Goal: Task Accomplishment & Management: Manage account settings

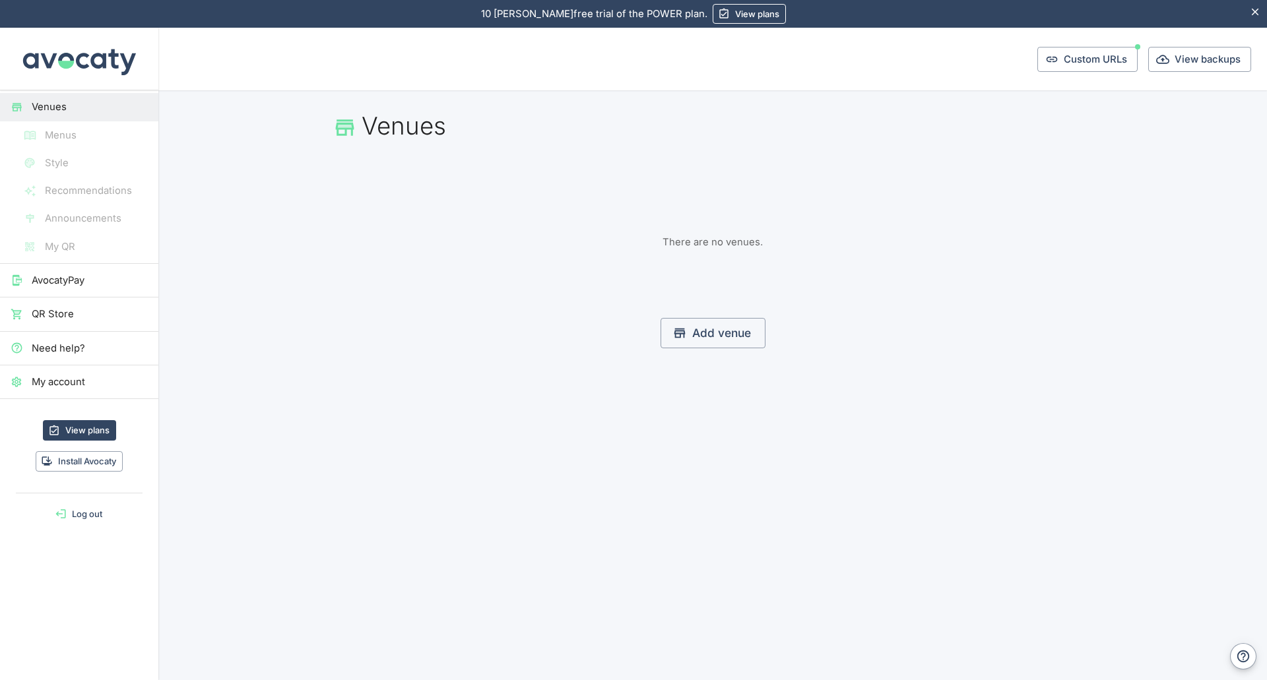
click at [38, 381] on span "My account" at bounding box center [90, 382] width 116 height 15
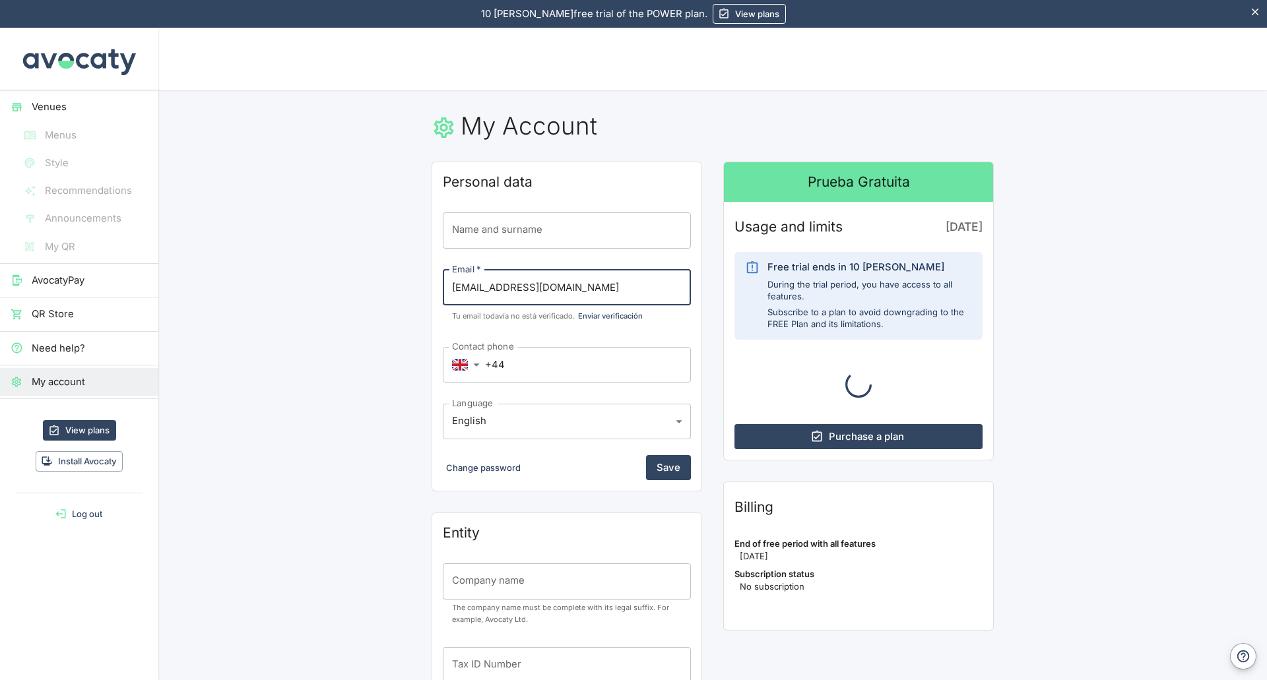
drag, startPoint x: 459, startPoint y: 295, endPoint x: 638, endPoint y: 280, distance: 178.8
click at [638, 280] on input "[EMAIL_ADDRESS][DOMAIN_NAME]" at bounding box center [567, 288] width 248 height 36
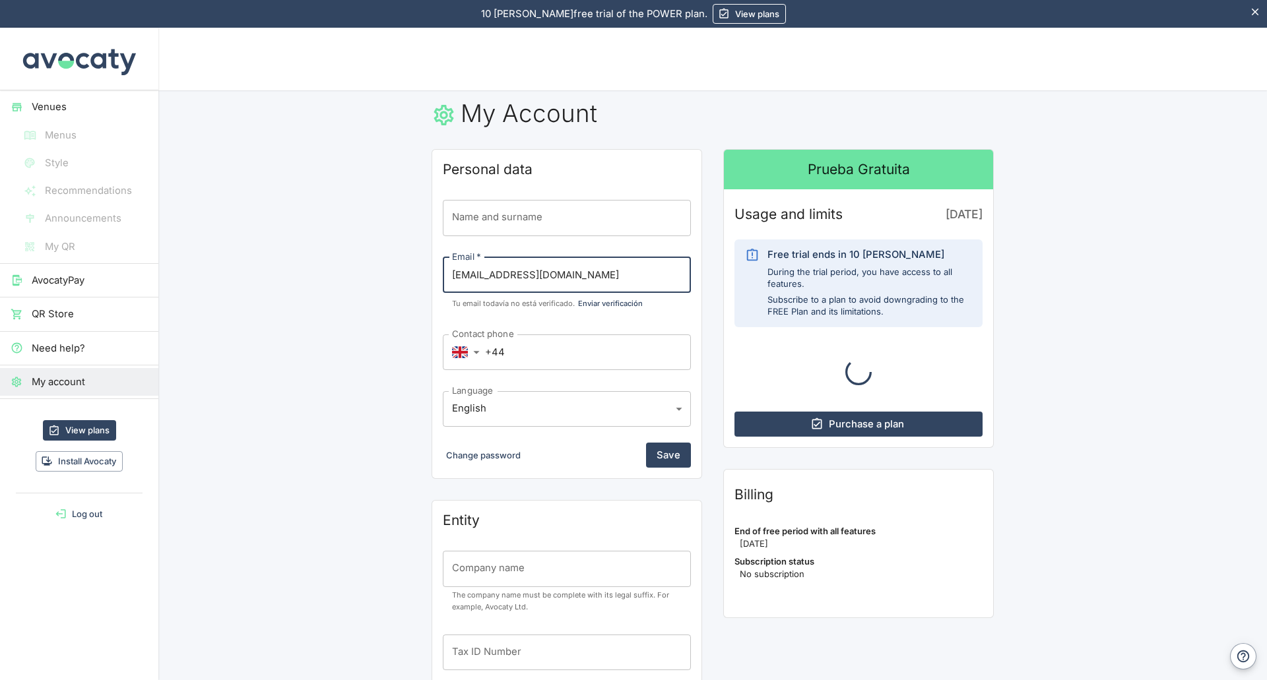
scroll to position [11, 0]
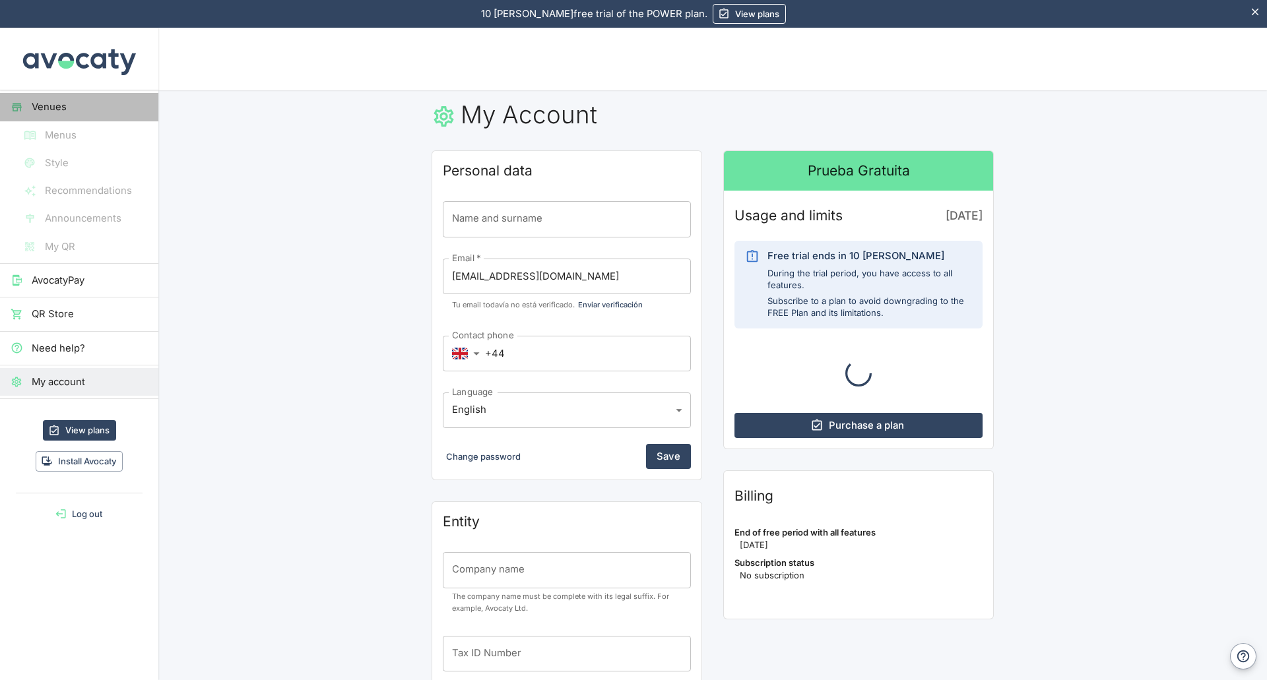
click at [45, 108] on span "Venues" at bounding box center [90, 107] width 116 height 15
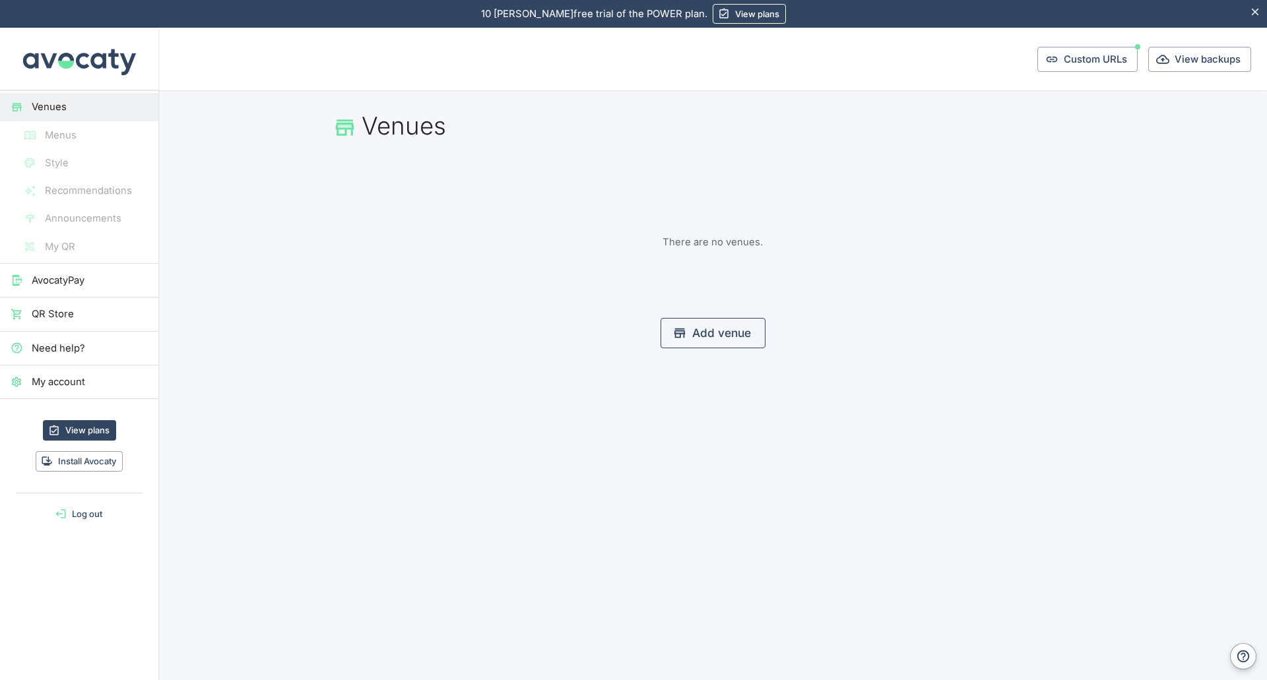
click at [737, 333] on link "Add venue" at bounding box center [713, 333] width 105 height 30
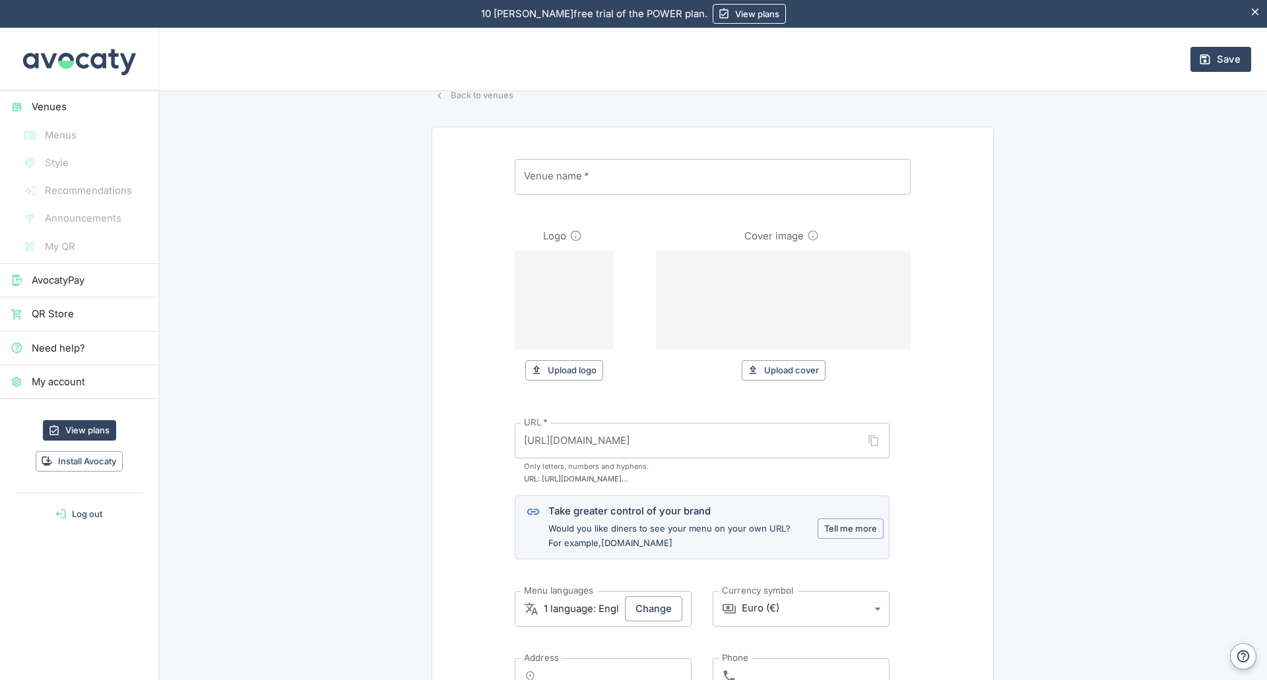
scroll to position [51, 0]
click at [54, 104] on span "Venues" at bounding box center [90, 107] width 116 height 15
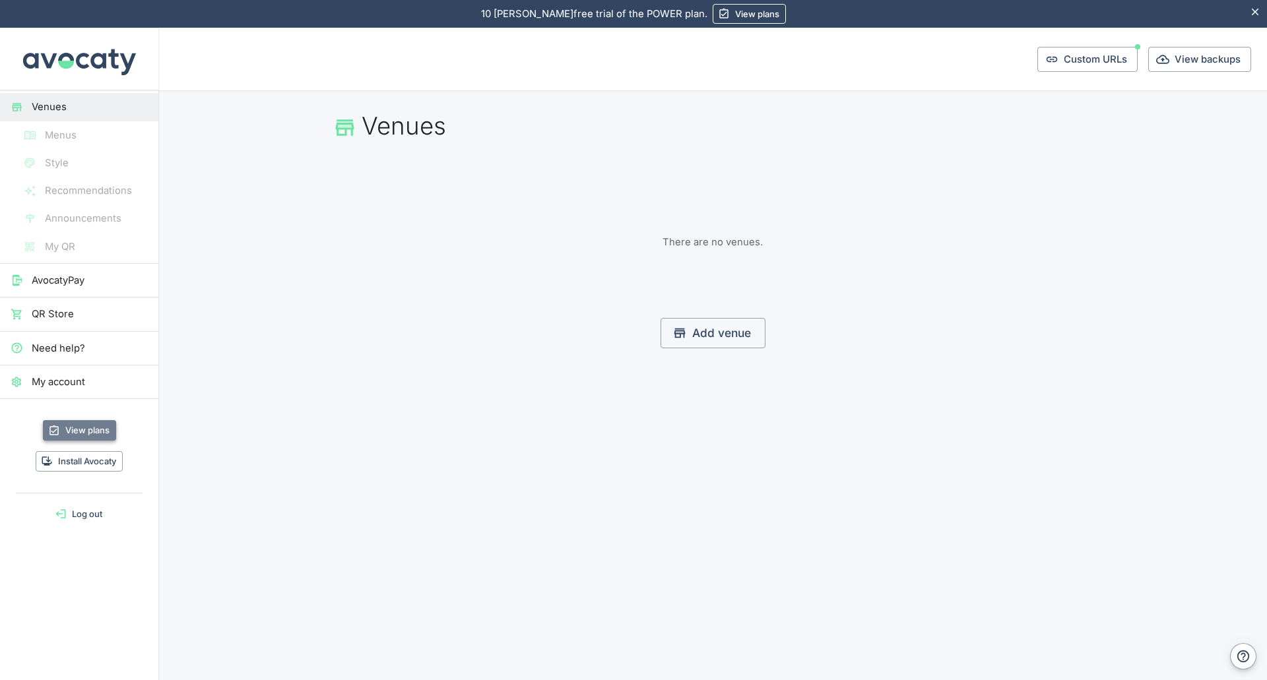
click at [79, 428] on link "View plans" at bounding box center [79, 430] width 73 height 20
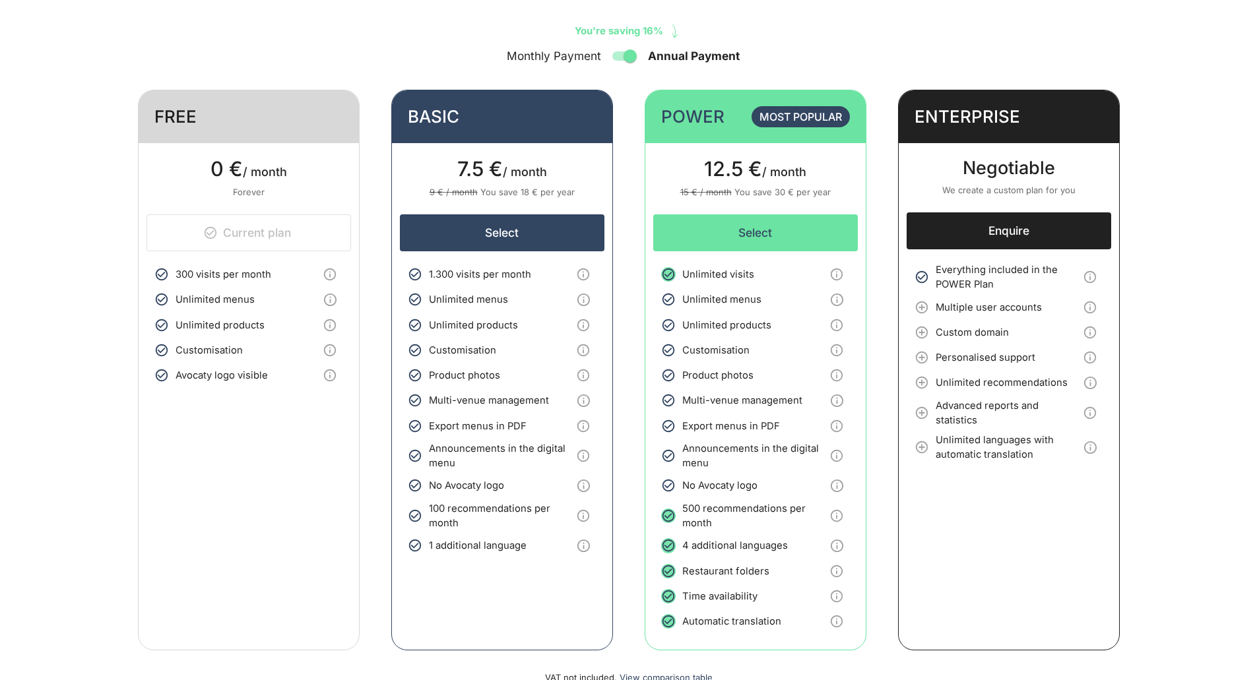
scroll to position [117, 0]
click at [923, 307] on icon at bounding box center [921, 306] width 13 height 13
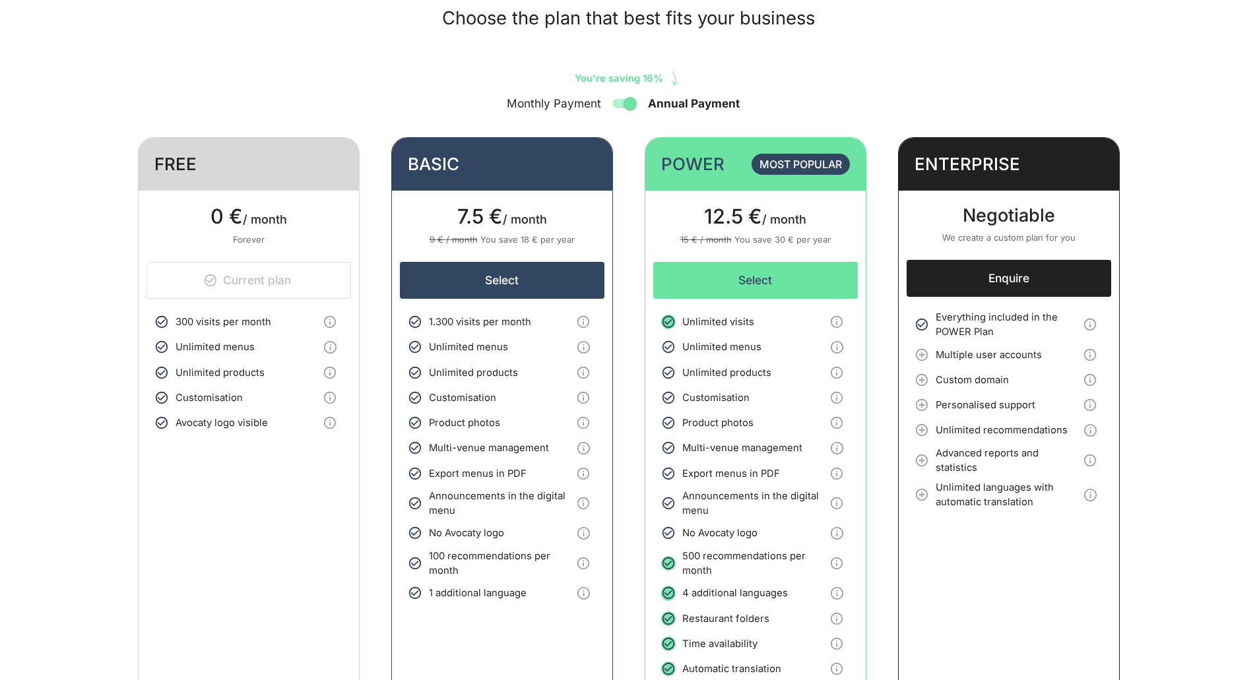
scroll to position [68, 0]
